Goal: Information Seeking & Learning: Compare options

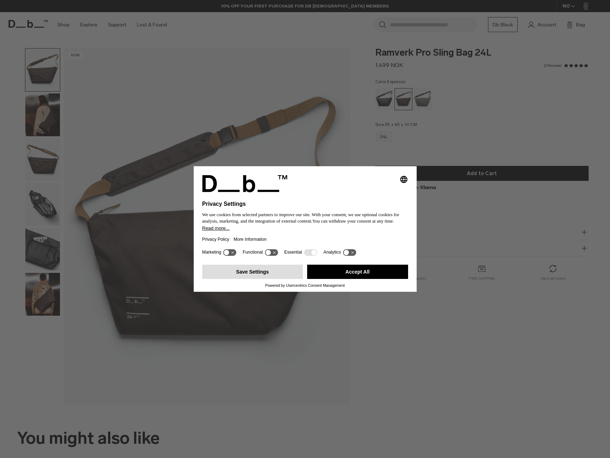
click at [259, 272] on button "Save Settings" at bounding box center [252, 272] width 101 height 14
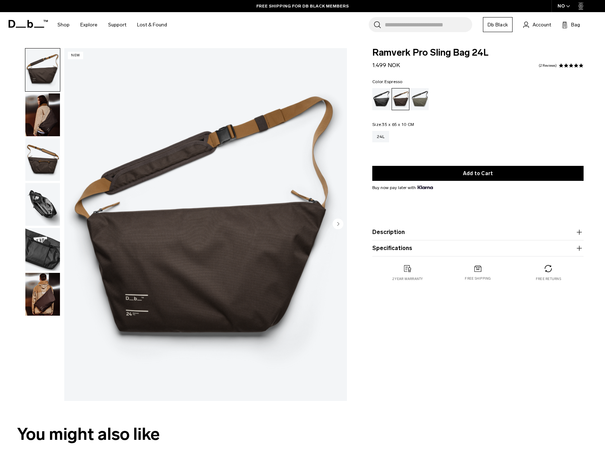
click at [338, 226] on icon "Next slide" at bounding box center [339, 223] width 2 height 3
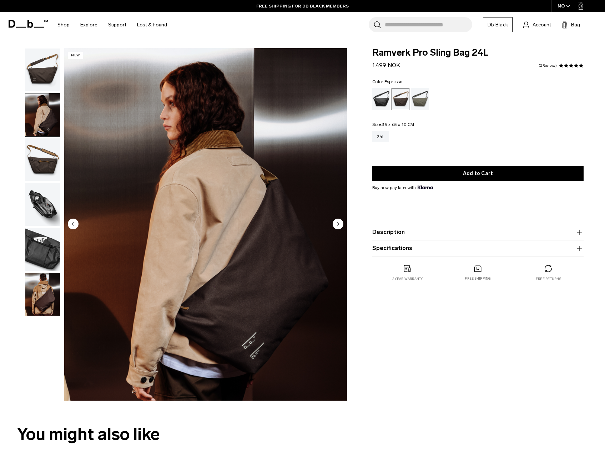
click at [338, 226] on circle "Next slide" at bounding box center [338, 223] width 11 height 11
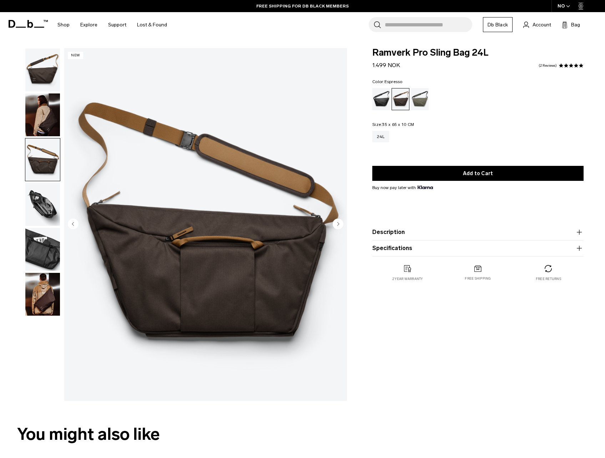
click at [338, 226] on circle "Next slide" at bounding box center [338, 223] width 11 height 11
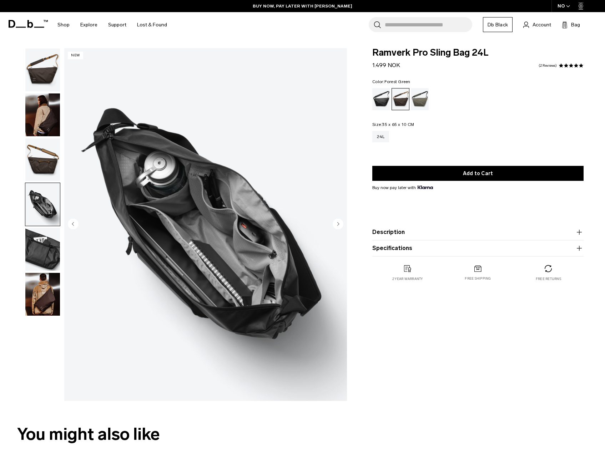
click at [415, 97] on div "Forest Green" at bounding box center [420, 99] width 18 height 22
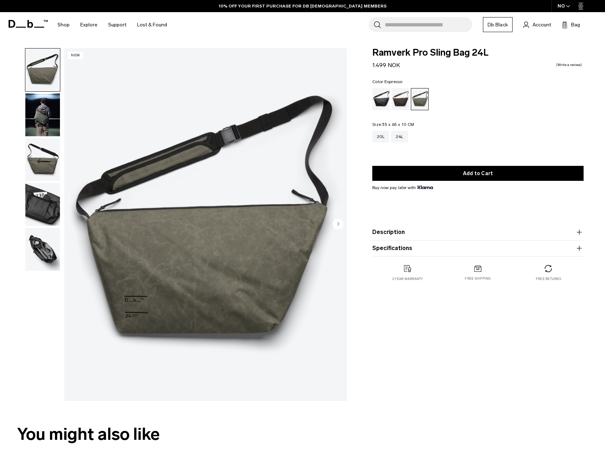
click at [403, 101] on div "Espresso" at bounding box center [401, 99] width 18 height 22
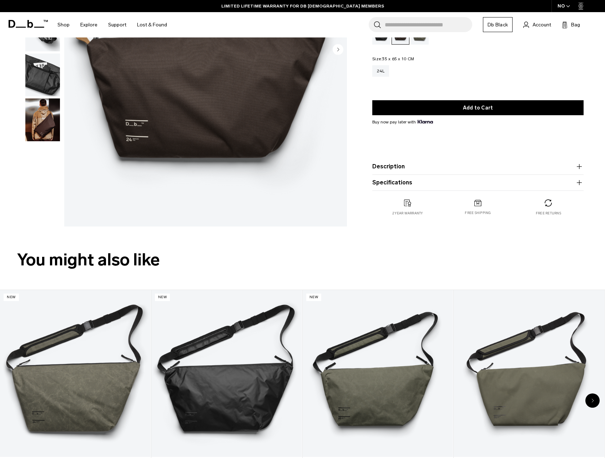
scroll to position [250, 0]
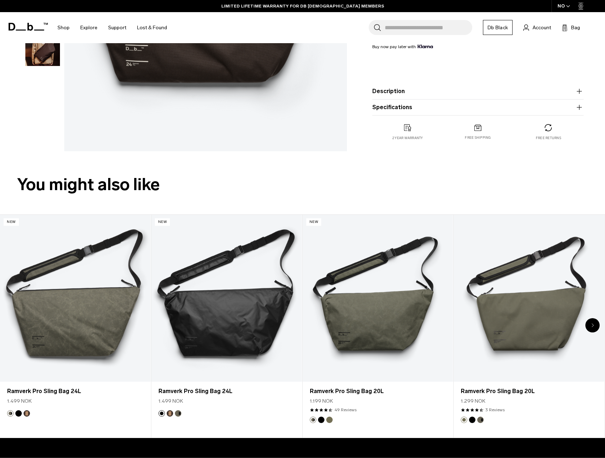
click at [596, 326] on div "Next slide" at bounding box center [592, 325] width 14 height 14
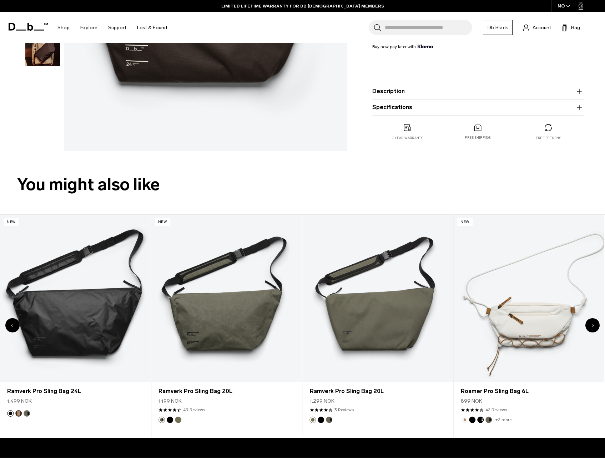
click at [596, 326] on div "Next slide" at bounding box center [592, 325] width 14 height 14
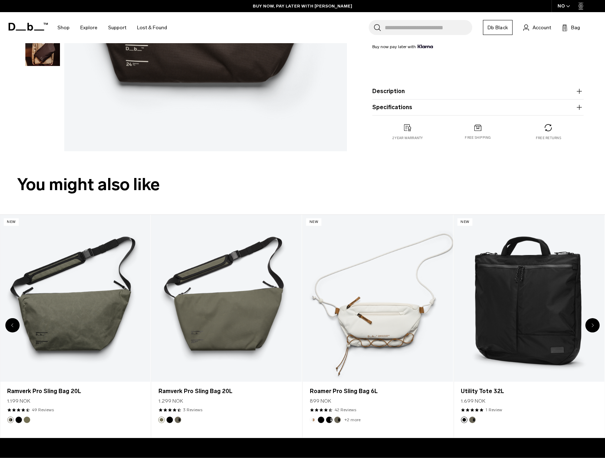
click at [596, 326] on div "Next slide" at bounding box center [592, 325] width 14 height 14
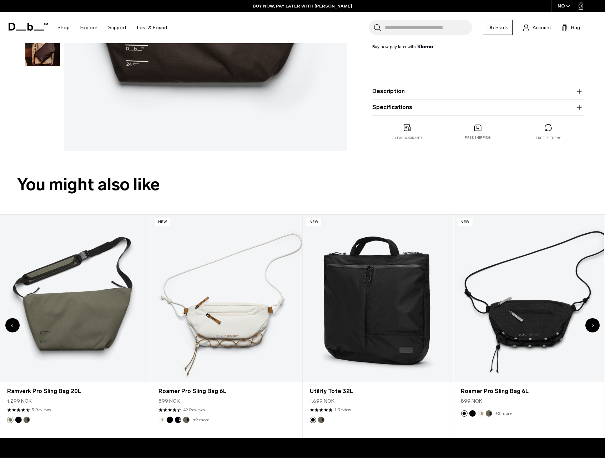
click at [596, 326] on div "Next slide" at bounding box center [592, 325] width 14 height 14
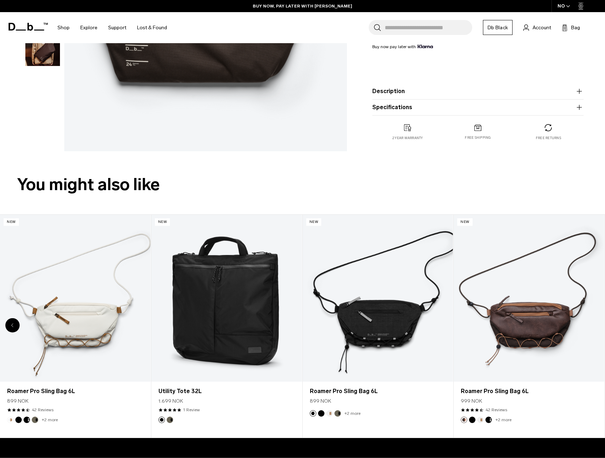
click at [596, 326] on div "8 / 8" at bounding box center [529, 298] width 151 height 167
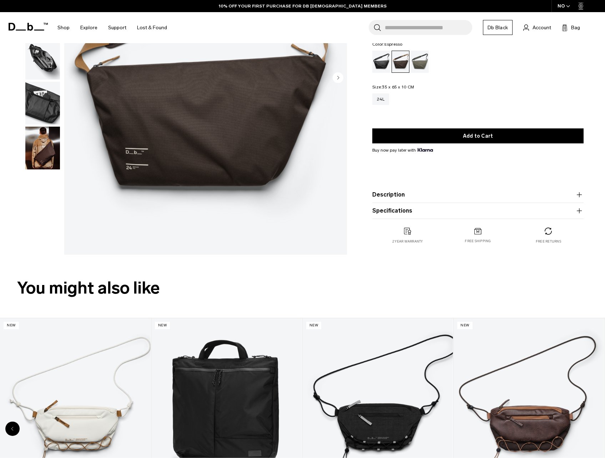
scroll to position [0, 0]
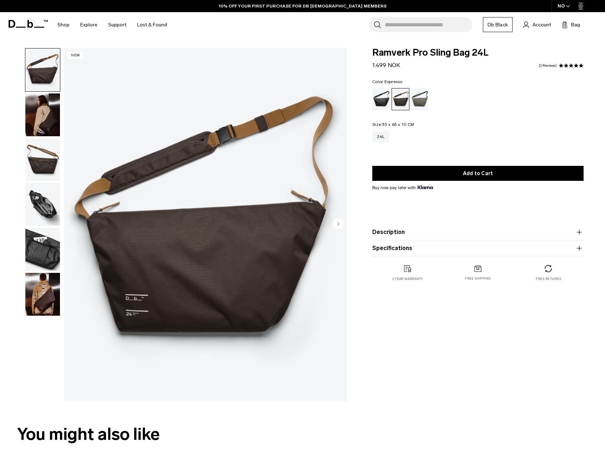
click at [33, 290] on img "button" at bounding box center [42, 294] width 35 height 43
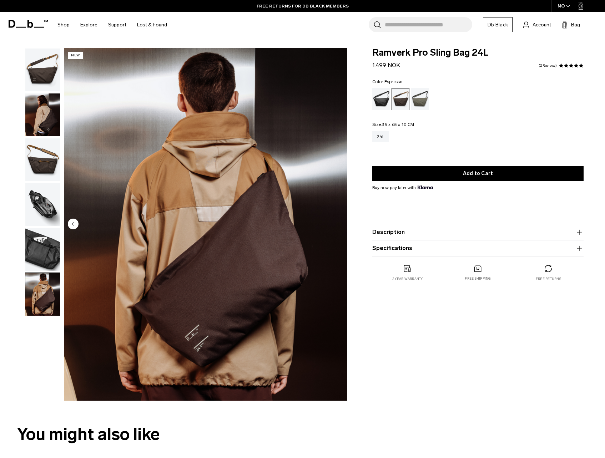
click at [35, 252] on img "button" at bounding box center [42, 249] width 35 height 43
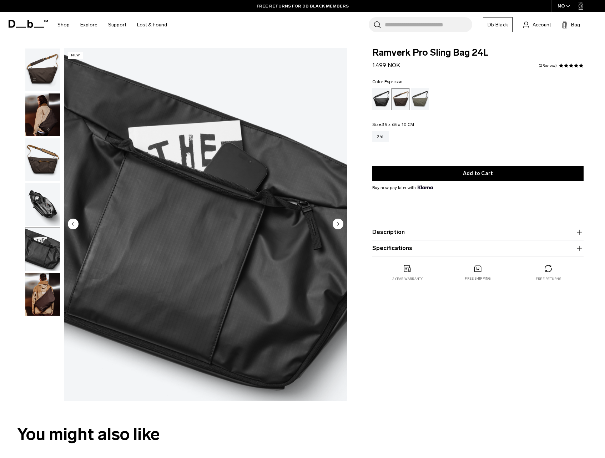
click at [45, 206] on img "button" at bounding box center [42, 204] width 35 height 43
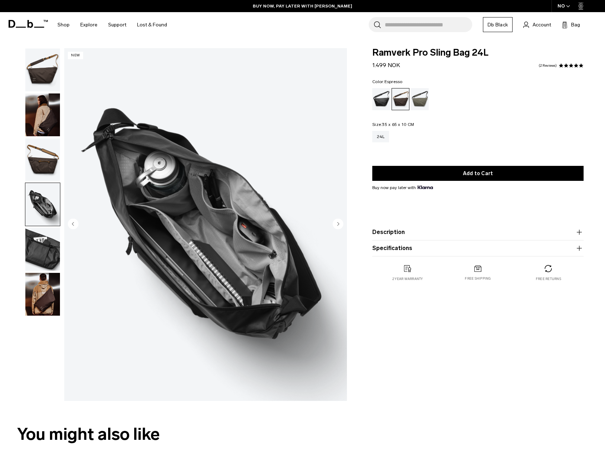
click at [31, 286] on img "button" at bounding box center [42, 294] width 35 height 43
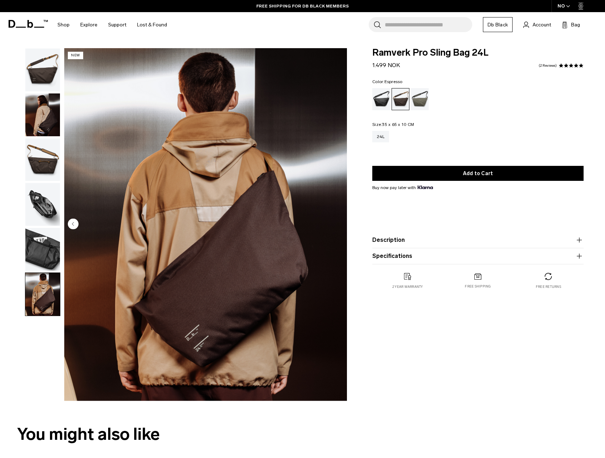
click at [488, 348] on div "Ramverk Pro Sling Bag 24L 1.499 NOK 5.0 star rating 2 Reviews Color: Espresso O…" at bounding box center [478, 226] width 254 height 357
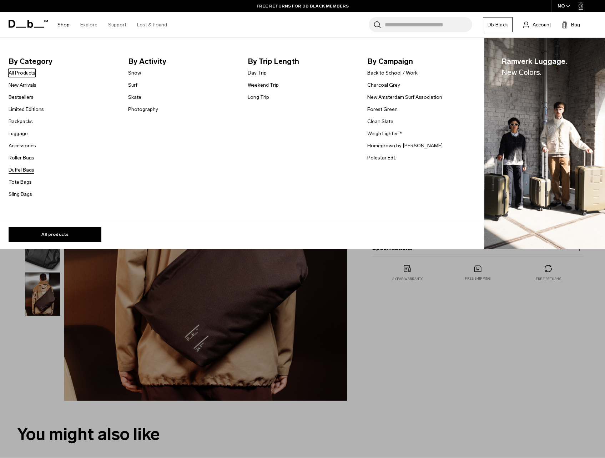
click at [29, 171] on link "Duffel Bags" at bounding box center [22, 169] width 26 height 7
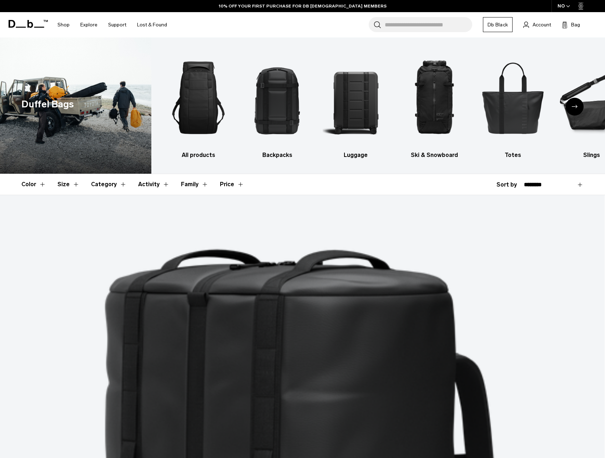
click at [574, 106] on icon "Next slide" at bounding box center [575, 106] width 6 height 3
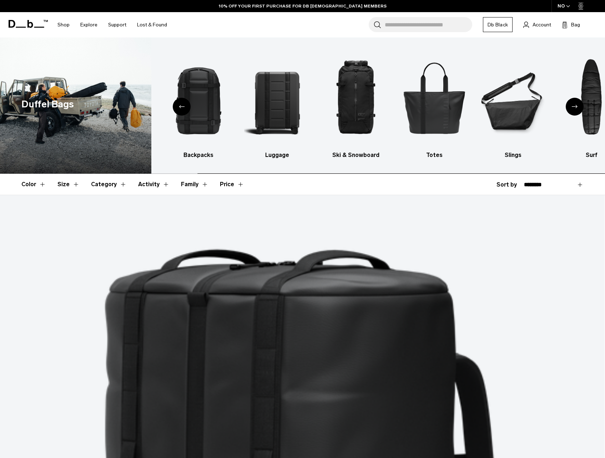
click at [574, 106] on icon "Next slide" at bounding box center [575, 106] width 6 height 3
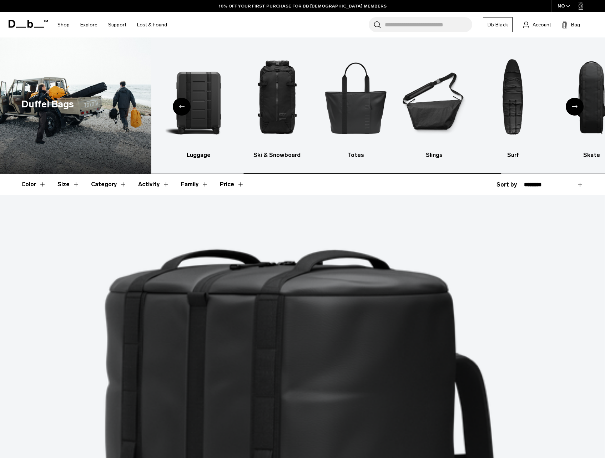
click at [574, 106] on icon "Next slide" at bounding box center [575, 106] width 6 height 3
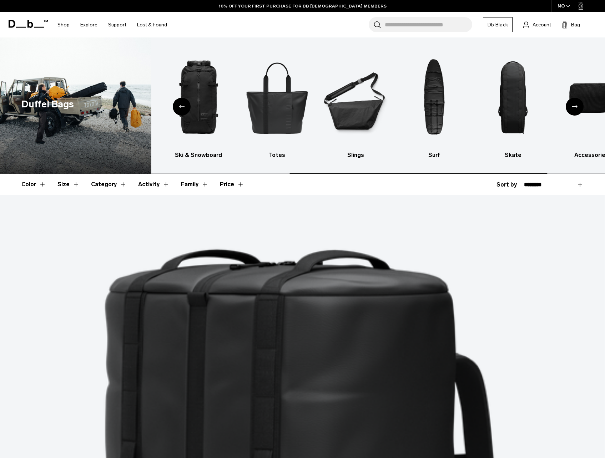
click at [574, 106] on icon "Next slide" at bounding box center [575, 106] width 6 height 3
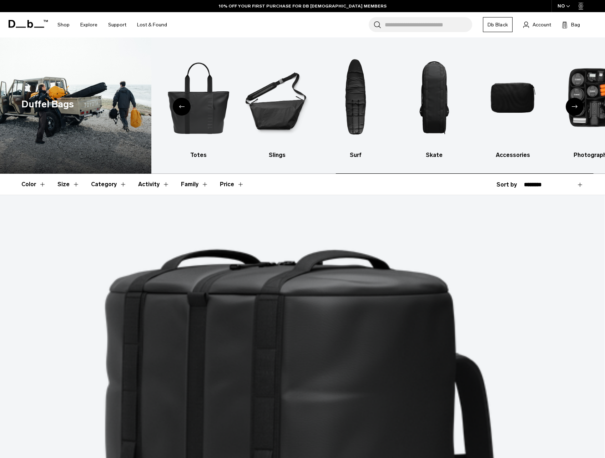
click at [574, 106] on icon "Next slide" at bounding box center [575, 106] width 6 height 3
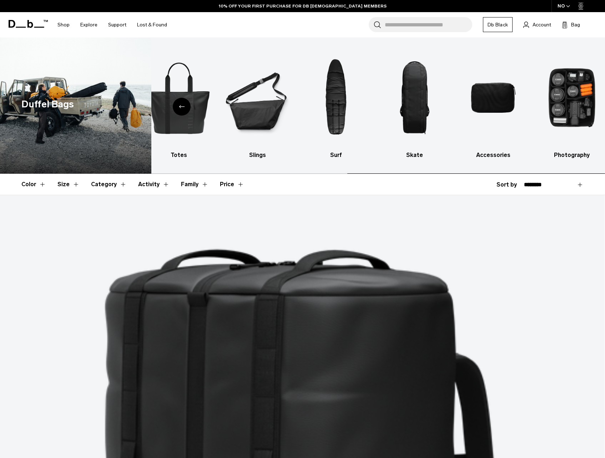
click at [574, 106] on img "10 / 10" at bounding box center [572, 97] width 66 height 99
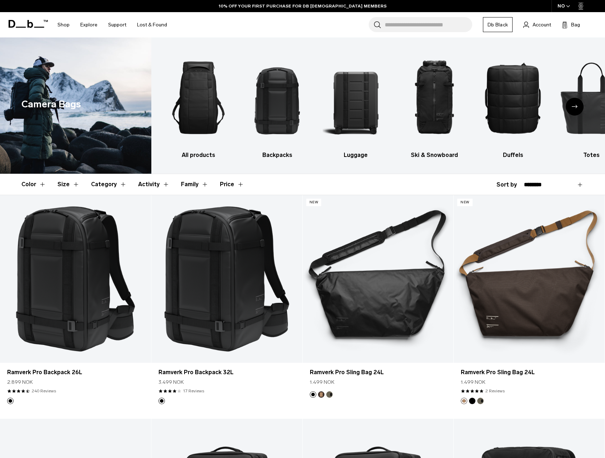
click at [574, 107] on icon "Next slide" at bounding box center [575, 106] width 6 height 3
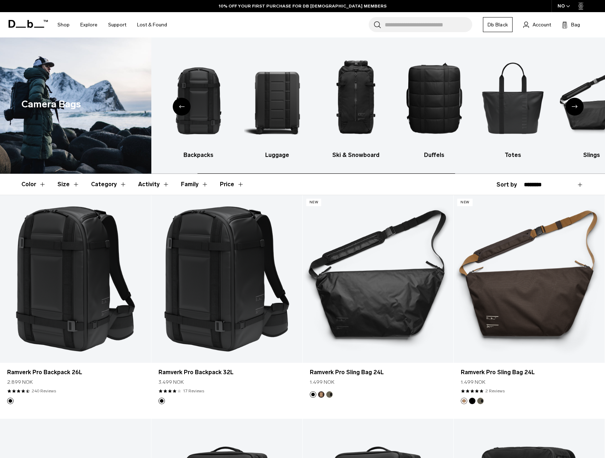
click at [574, 107] on icon "Next slide" at bounding box center [575, 106] width 6 height 3
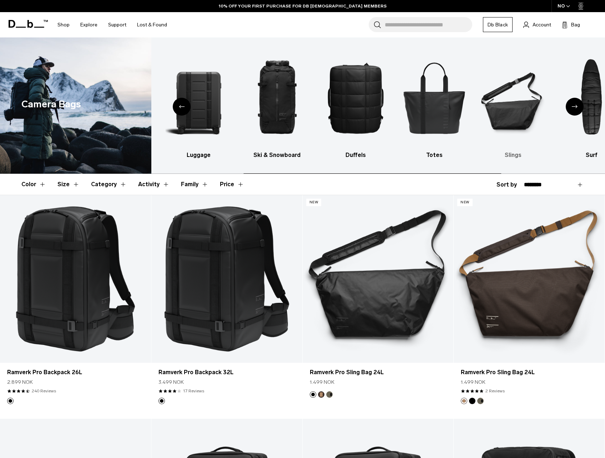
click at [527, 108] on img "7 / 10" at bounding box center [513, 97] width 66 height 99
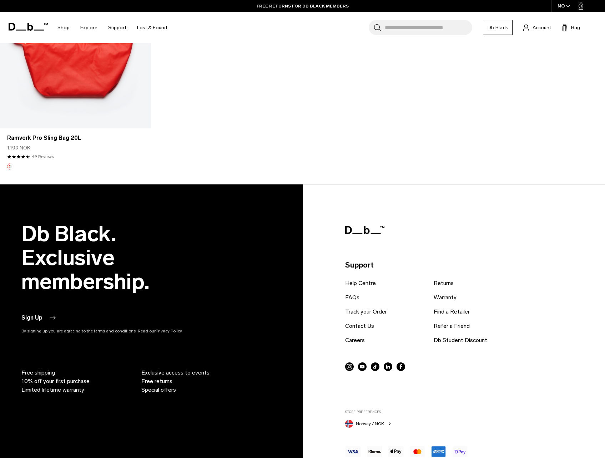
scroll to position [1844, 0]
